Goal: Navigation & Orientation: Find specific page/section

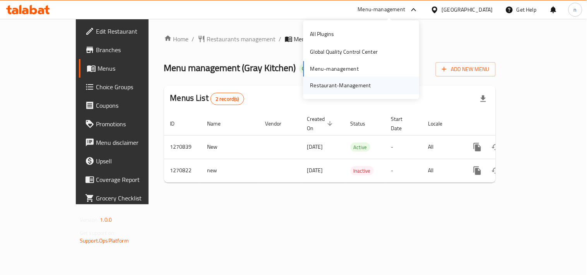
click at [330, 85] on div "Restaurant-Management" at bounding box center [340, 85] width 61 height 9
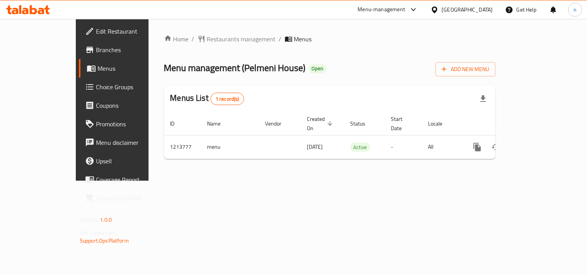
click at [412, 9] on icon at bounding box center [413, 9] width 9 height 9
click at [347, 84] on div "Restaurant-Management" at bounding box center [340, 85] width 61 height 9
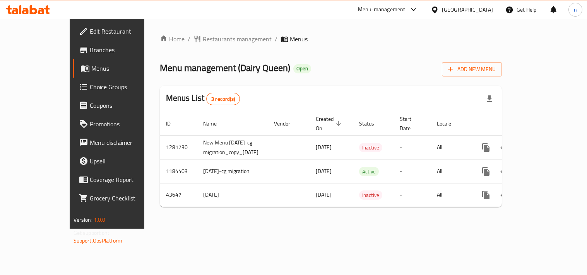
click at [439, 10] on icon at bounding box center [435, 10] width 8 height 8
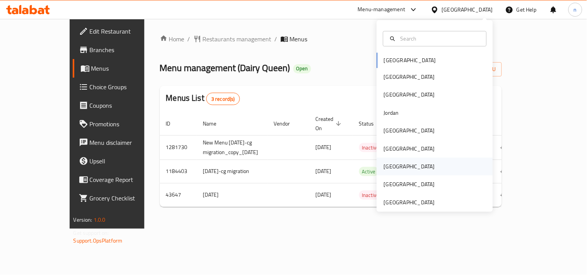
click at [387, 164] on div "[GEOGRAPHIC_DATA]" at bounding box center [409, 166] width 51 height 9
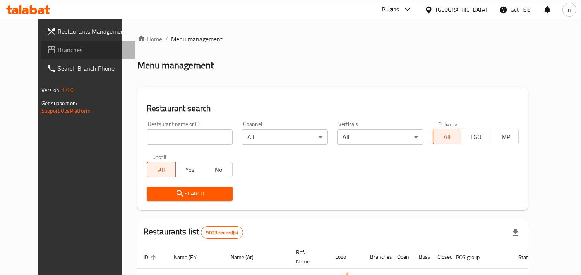
click at [58, 50] on span "Branches" at bounding box center [93, 49] width 71 height 9
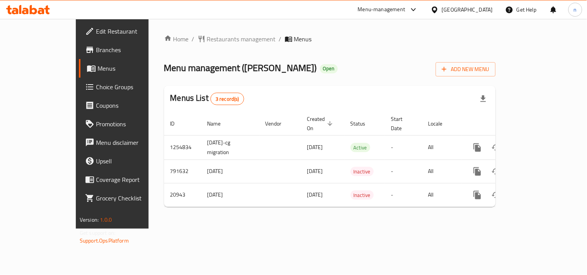
click at [442, 10] on div at bounding box center [436, 9] width 11 height 9
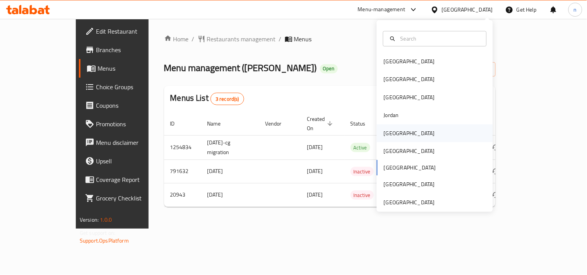
click at [385, 138] on div "[GEOGRAPHIC_DATA]" at bounding box center [409, 134] width 63 height 18
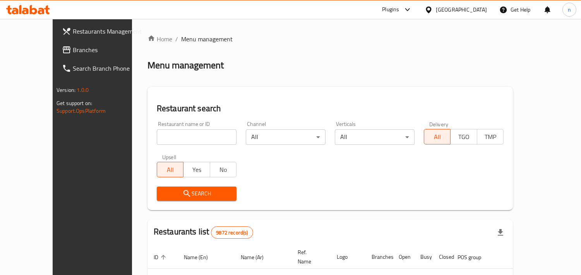
click at [56, 56] on link "Branches" at bounding box center [103, 50] width 94 height 19
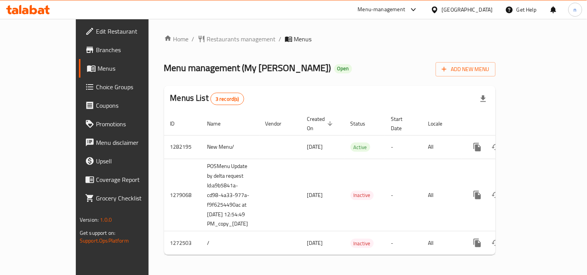
click at [432, 10] on icon at bounding box center [435, 10] width 8 height 8
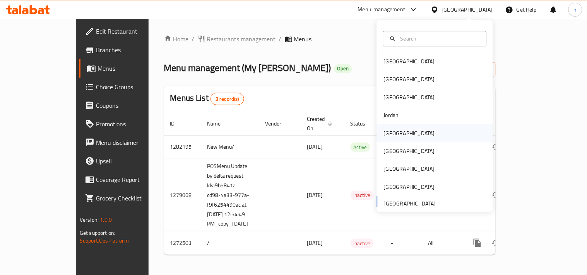
click at [385, 134] on div "[GEOGRAPHIC_DATA]" at bounding box center [409, 133] width 51 height 9
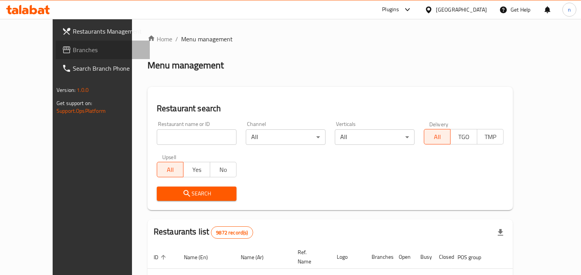
click at [62, 49] on icon at bounding box center [66, 49] width 9 height 9
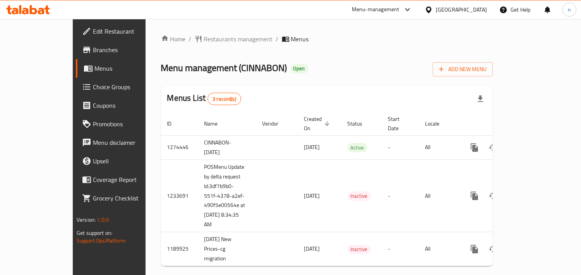
click at [431, 10] on icon at bounding box center [428, 9] width 5 height 7
click at [412, 12] on icon at bounding box center [407, 9] width 9 height 9
click at [388, 82] on div "Restaurant-Management" at bounding box center [367, 85] width 61 height 9
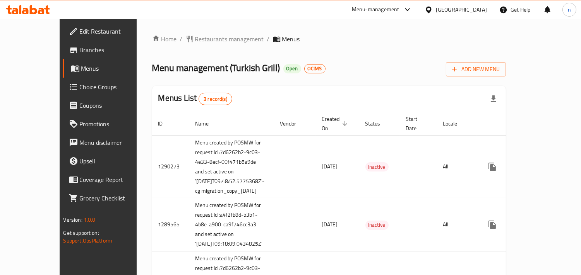
click at [196, 40] on span "Restaurants management" at bounding box center [229, 38] width 69 height 9
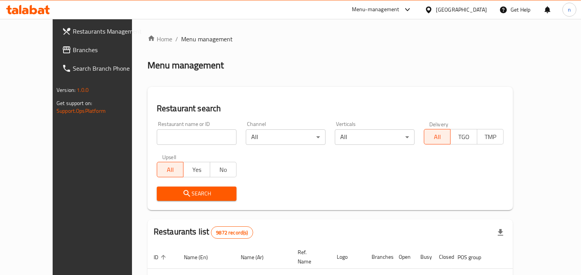
click at [157, 140] on input "search" at bounding box center [197, 137] width 80 height 15
paste input "172"
type input "172"
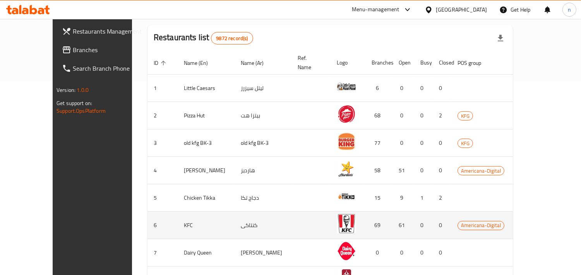
scroll to position [88, 0]
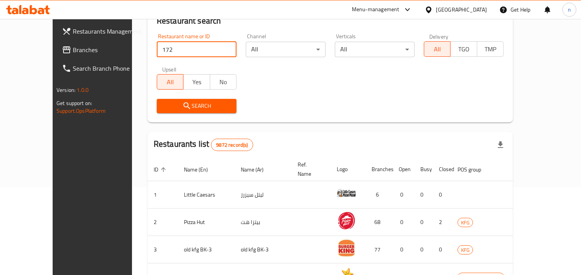
click at [157, 44] on input "172" at bounding box center [197, 49] width 80 height 15
click button "Search" at bounding box center [197, 106] width 80 height 14
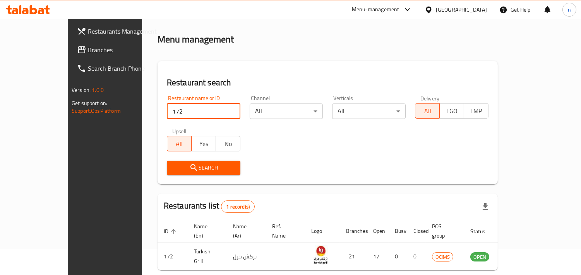
scroll to position [12, 0]
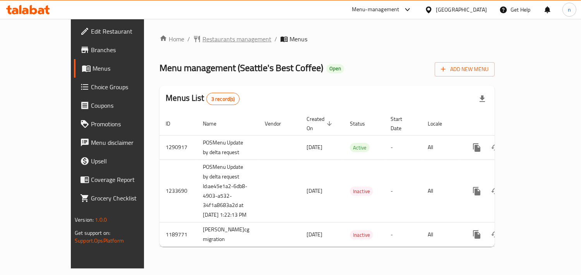
click at [202, 38] on span "Restaurants management" at bounding box center [236, 38] width 69 height 9
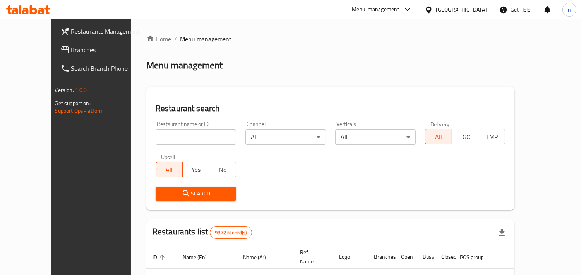
click at [167, 137] on input "search" at bounding box center [196, 137] width 80 height 15
paste input "644956"
type input "644956"
click button "Search" at bounding box center [196, 194] width 80 height 14
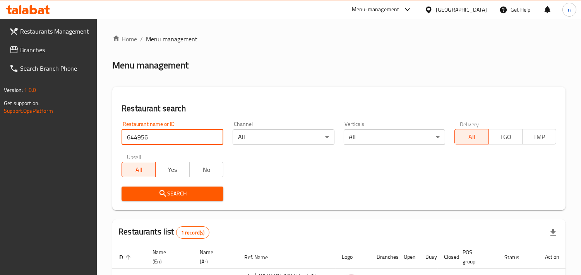
click at [412, 8] on icon at bounding box center [407, 9] width 9 height 9
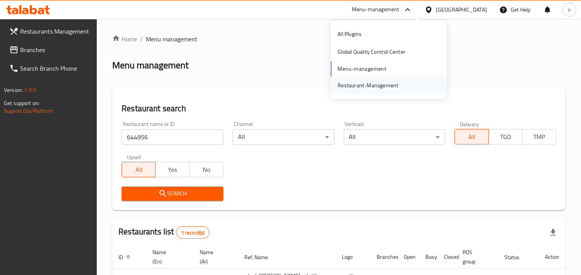
click at [346, 87] on div "Restaurant-Management" at bounding box center [367, 85] width 61 height 9
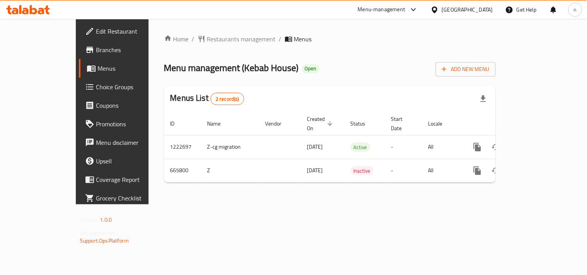
click at [434, 10] on icon at bounding box center [434, 9] width 5 height 7
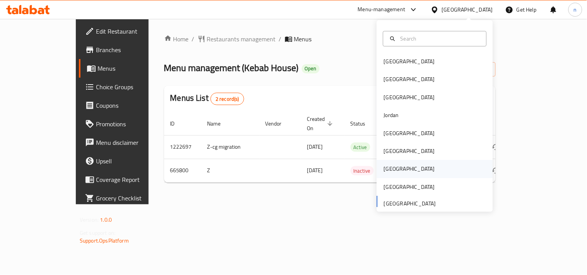
click at [388, 169] on div "Qatar" at bounding box center [409, 169] width 51 height 9
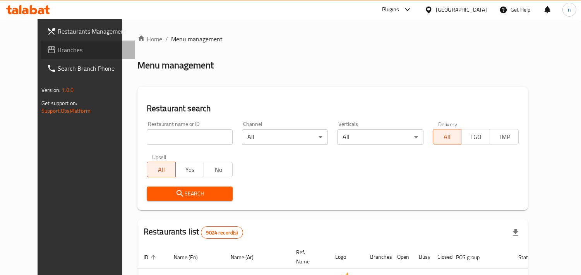
click at [41, 42] on link "Branches" at bounding box center [88, 50] width 94 height 19
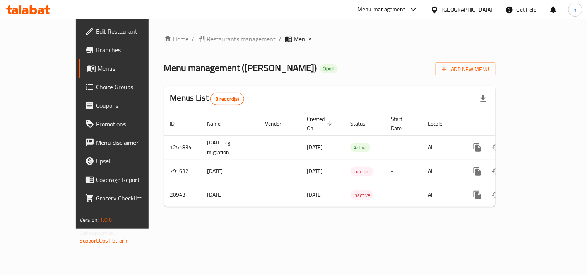
click at [439, 6] on icon at bounding box center [435, 10] width 8 height 8
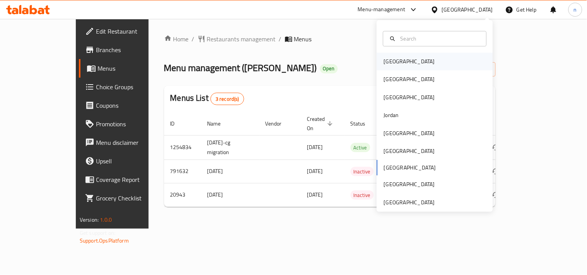
click at [388, 62] on div "Bahrain" at bounding box center [409, 61] width 51 height 9
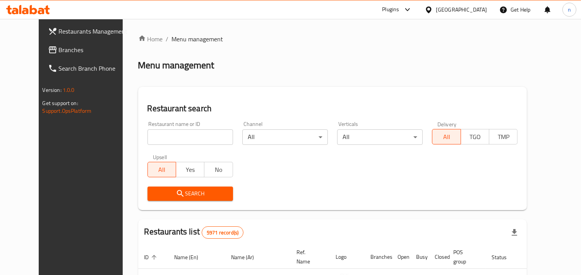
click at [59, 51] on span "Branches" at bounding box center [94, 49] width 71 height 9
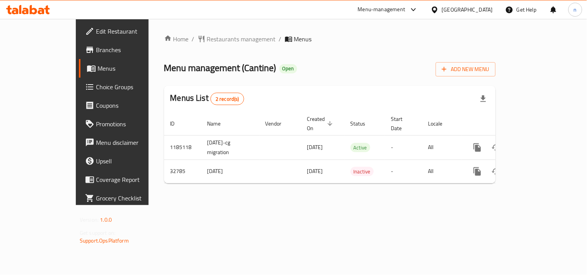
click at [439, 10] on icon at bounding box center [435, 10] width 8 height 8
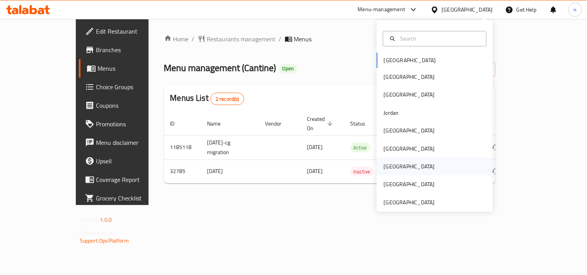
click at [391, 165] on div "[GEOGRAPHIC_DATA]" at bounding box center [409, 167] width 63 height 18
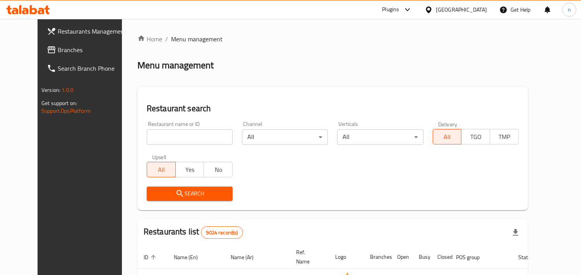
click at [58, 53] on span "Branches" at bounding box center [93, 49] width 71 height 9
